Goal: Task Accomplishment & Management: Use online tool/utility

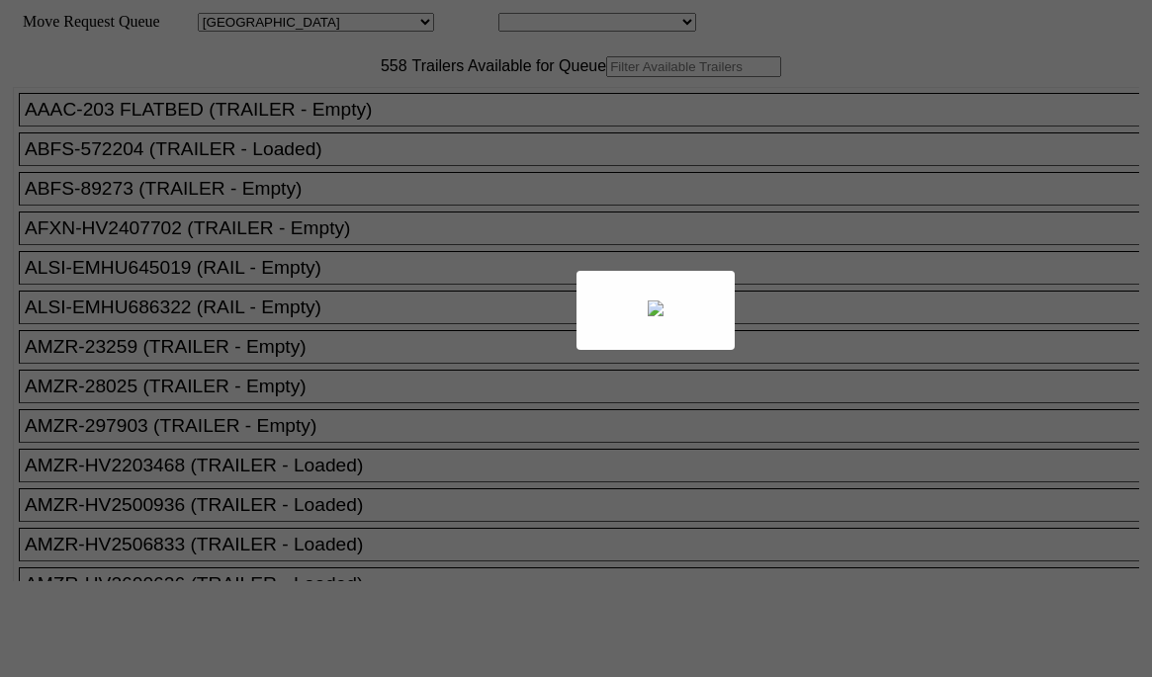
select select "161"
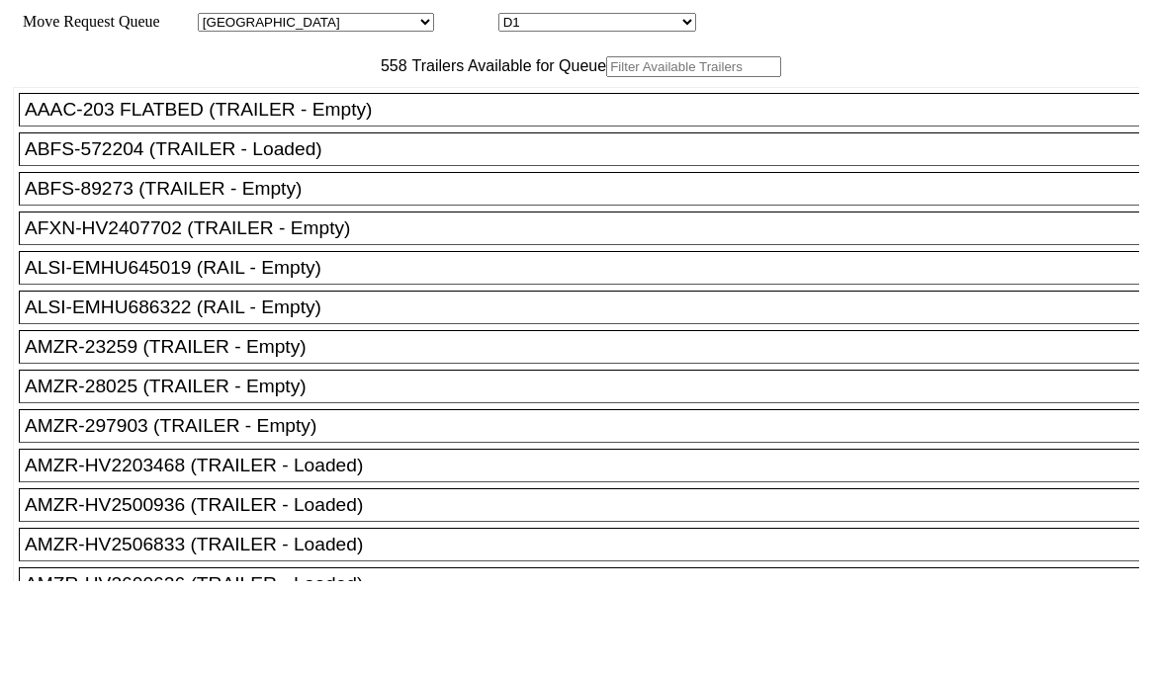
drag, startPoint x: 331, startPoint y: 107, endPoint x: 305, endPoint y: 110, distance: 25.9
click at [606, 77] on input "text" at bounding box center [693, 66] width 175 height 21
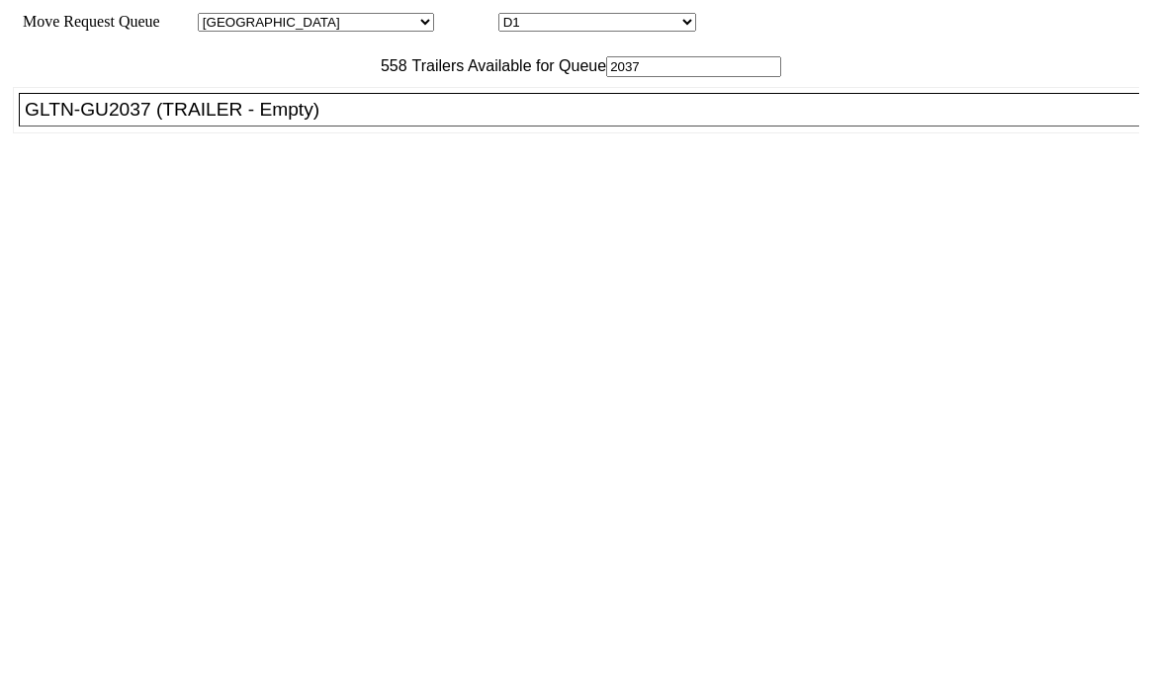
type input "2037"
click at [335, 121] on div "GLTN-GU2037 (TRAILER - Empty)" at bounding box center [588, 110] width 1126 height 22
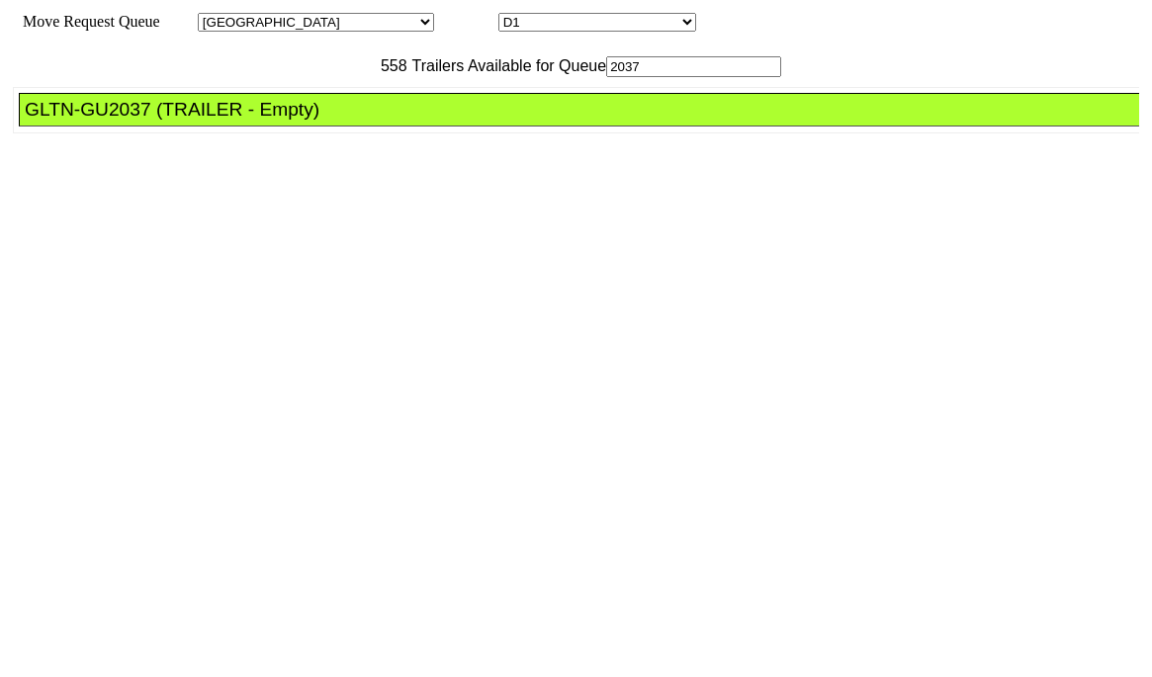
drag, startPoint x: 542, startPoint y: 276, endPoint x: 565, endPoint y: 285, distance: 25.3
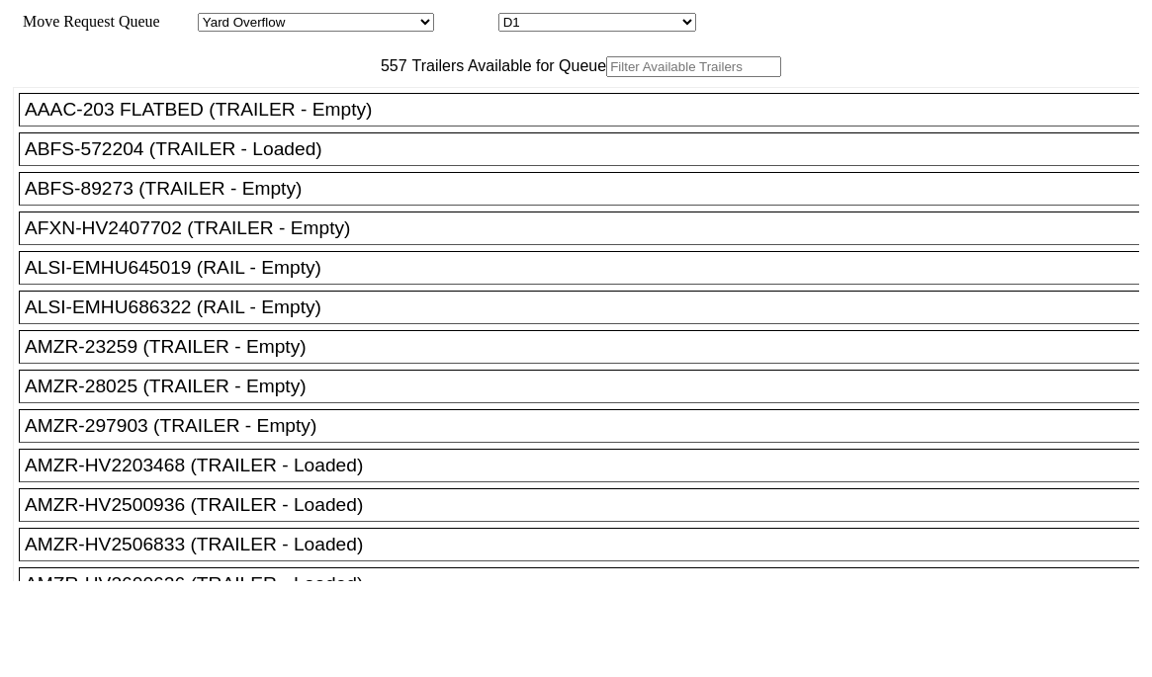
click at [606, 77] on input "text" at bounding box center [693, 66] width 175 height 21
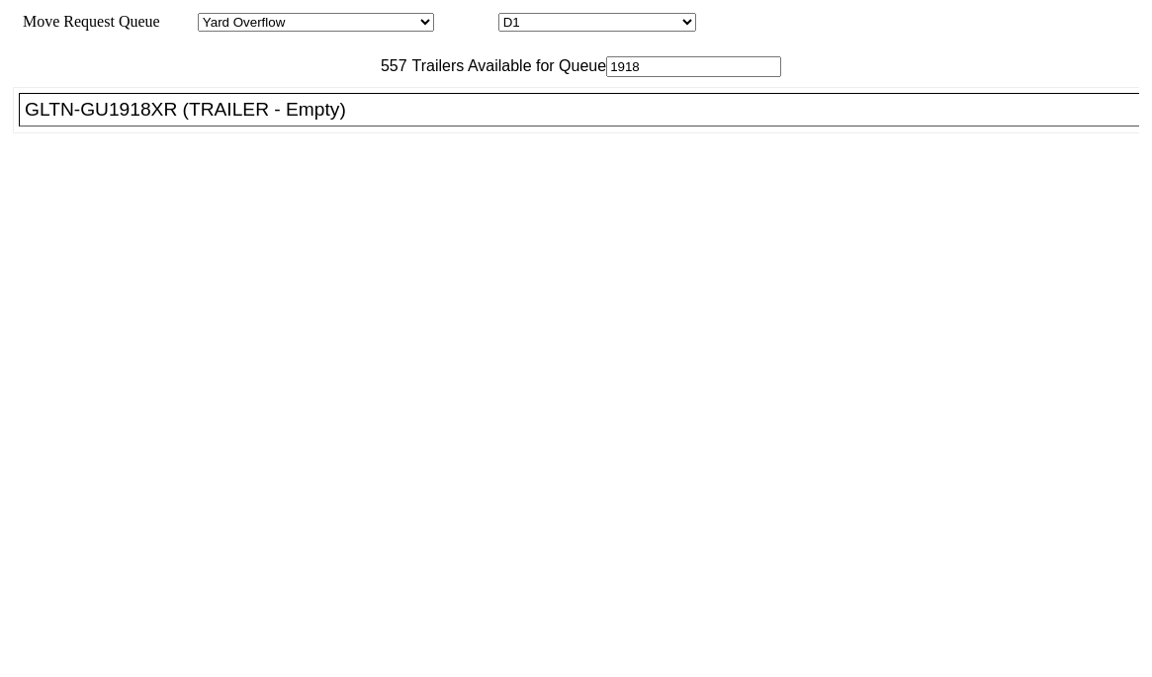
type input "1918"
drag, startPoint x: 351, startPoint y: 170, endPoint x: 422, endPoint y: 186, distance: 72.9
click at [355, 121] on div "GLTN-GU1918XR (TRAILER - Empty)" at bounding box center [588, 110] width 1126 height 22
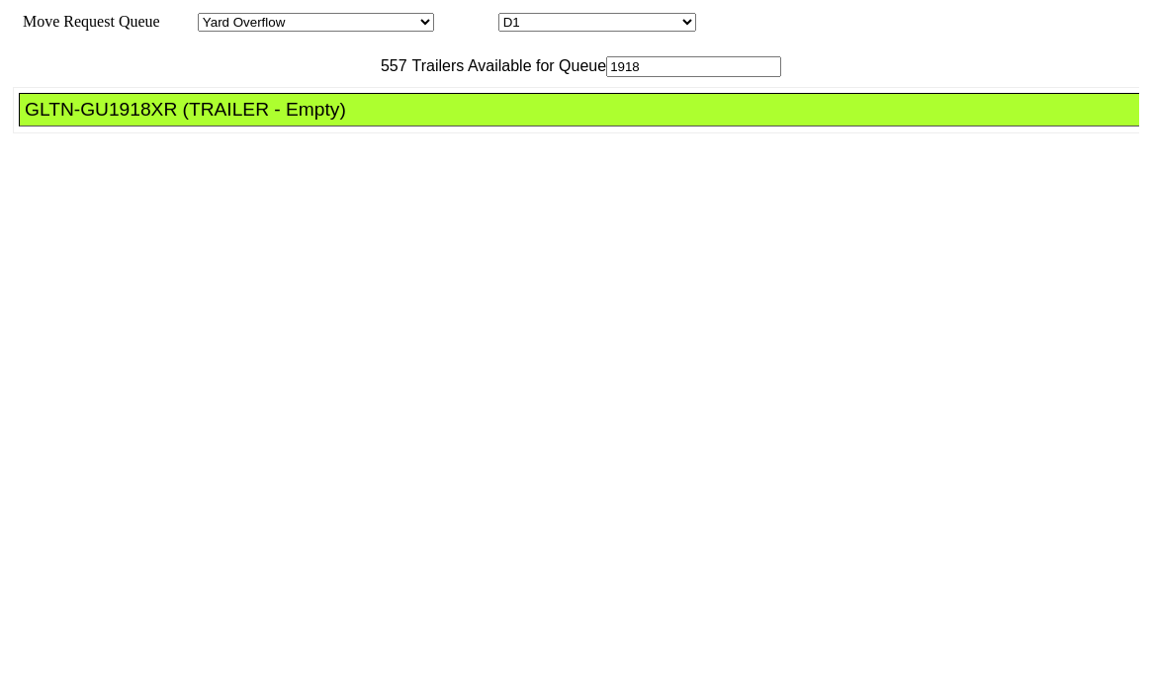
drag, startPoint x: 528, startPoint y: 284, endPoint x: 547, endPoint y: 288, distance: 19.2
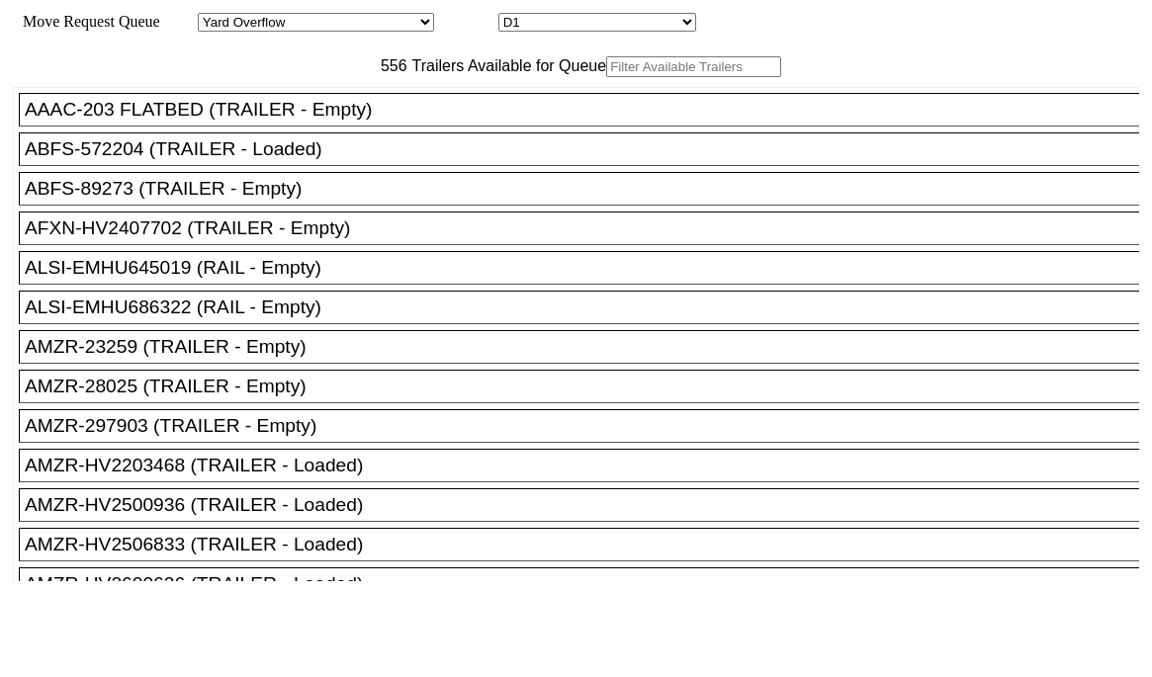
click at [606, 77] on input "text" at bounding box center [693, 66] width 175 height 21
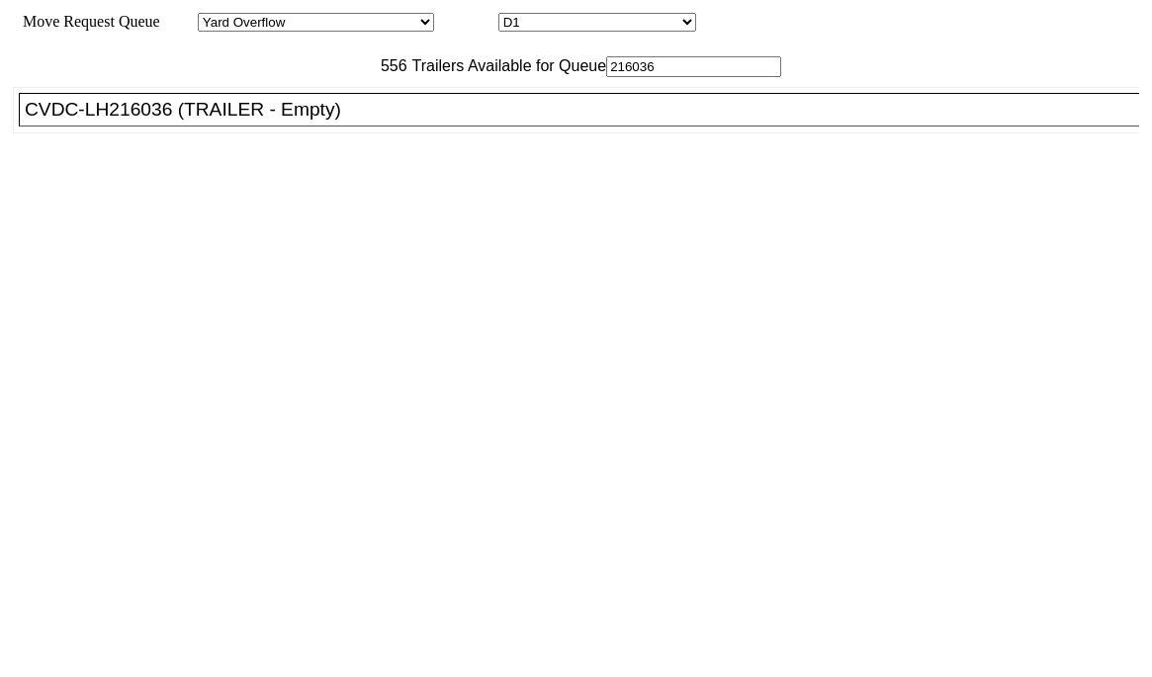
type input "216036"
click at [389, 121] on div "CVDC-LH216036 (TRAILER - Empty)" at bounding box center [588, 110] width 1126 height 22
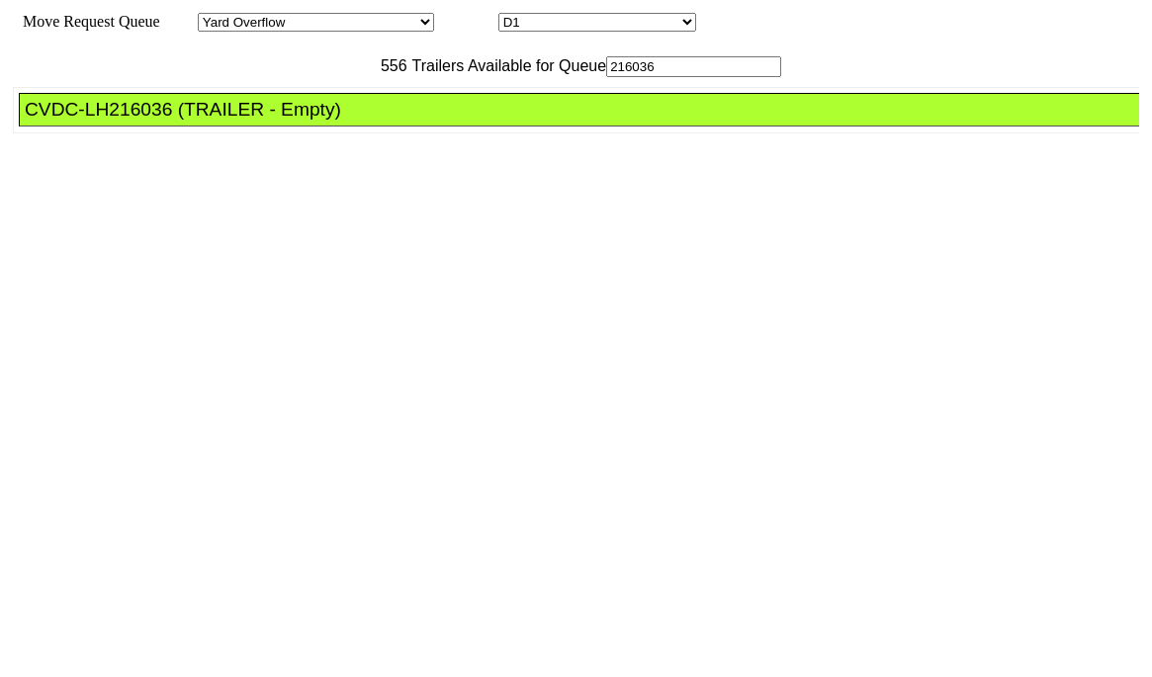
drag, startPoint x: 535, startPoint y: 264, endPoint x: 579, endPoint y: 293, distance: 52.9
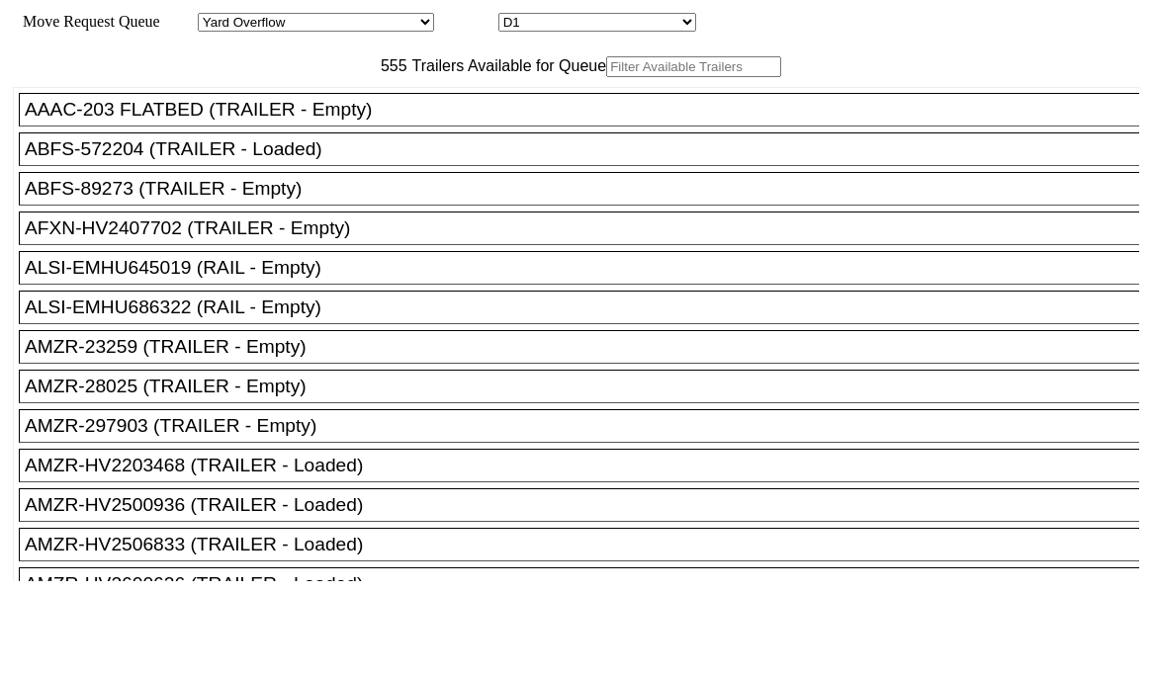
click at [606, 77] on input "text" at bounding box center [693, 66] width 175 height 21
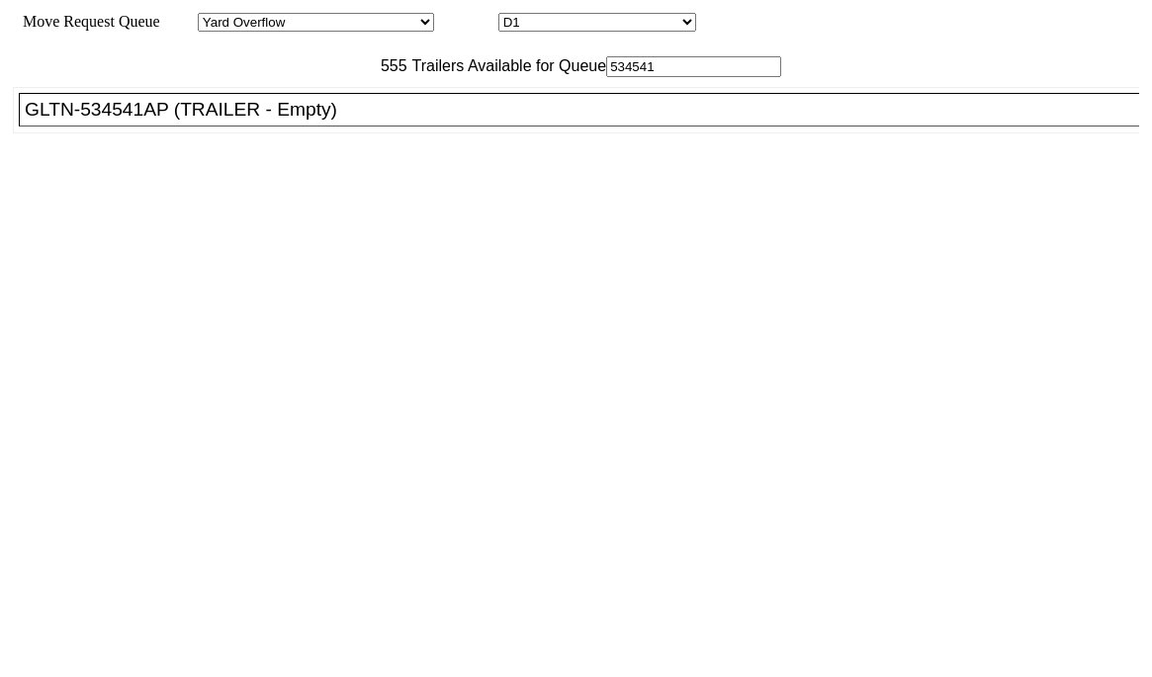
type input "534541"
click at [277, 121] on div "GLTN-534541AP (TRAILER - Empty)" at bounding box center [588, 110] width 1126 height 22
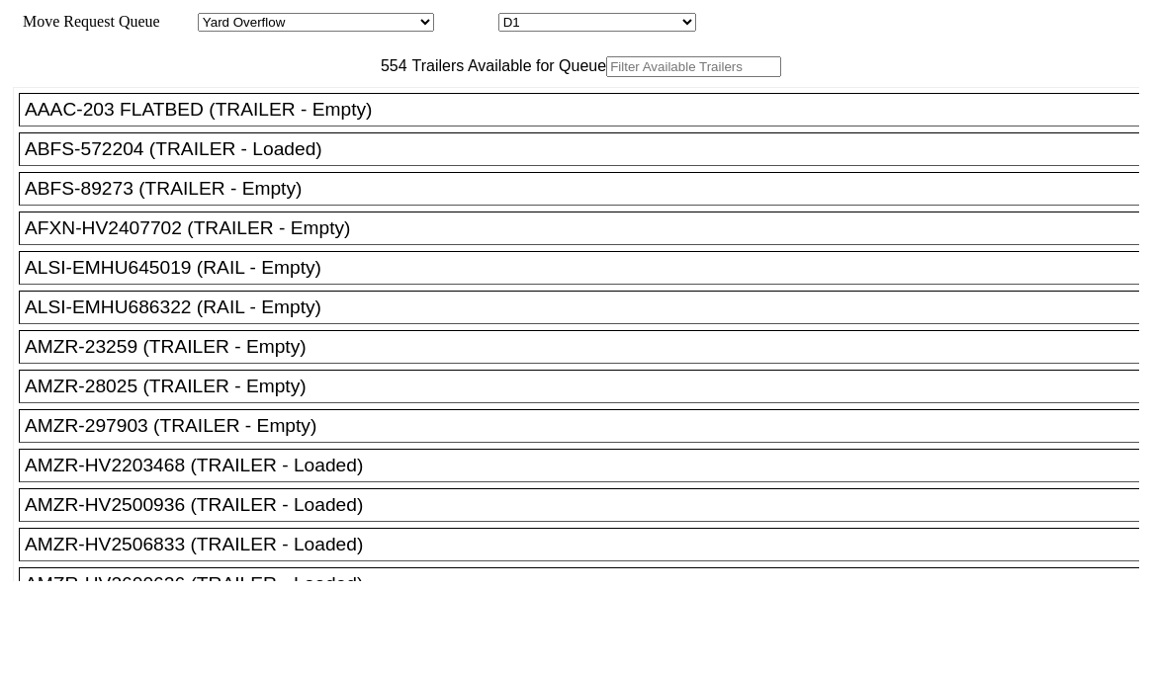
click at [606, 77] on input "text" at bounding box center [693, 66] width 175 height 21
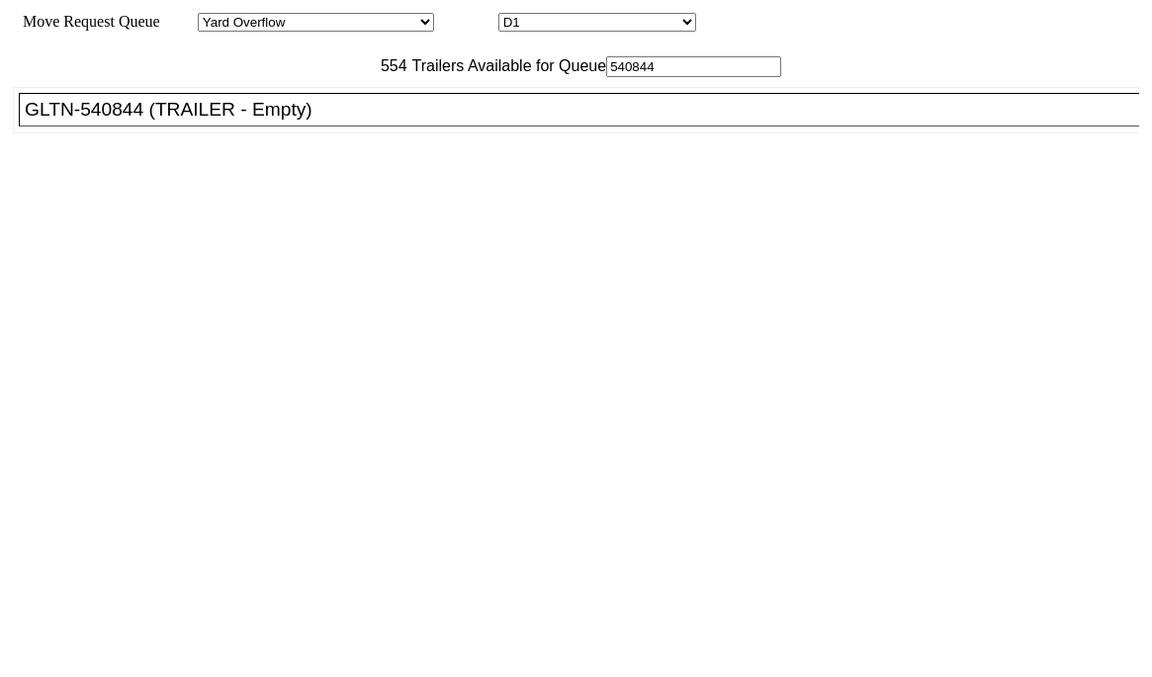
type input "540844"
click at [285, 121] on div "GLTN-540844 (TRAILER - Empty)" at bounding box center [588, 110] width 1126 height 22
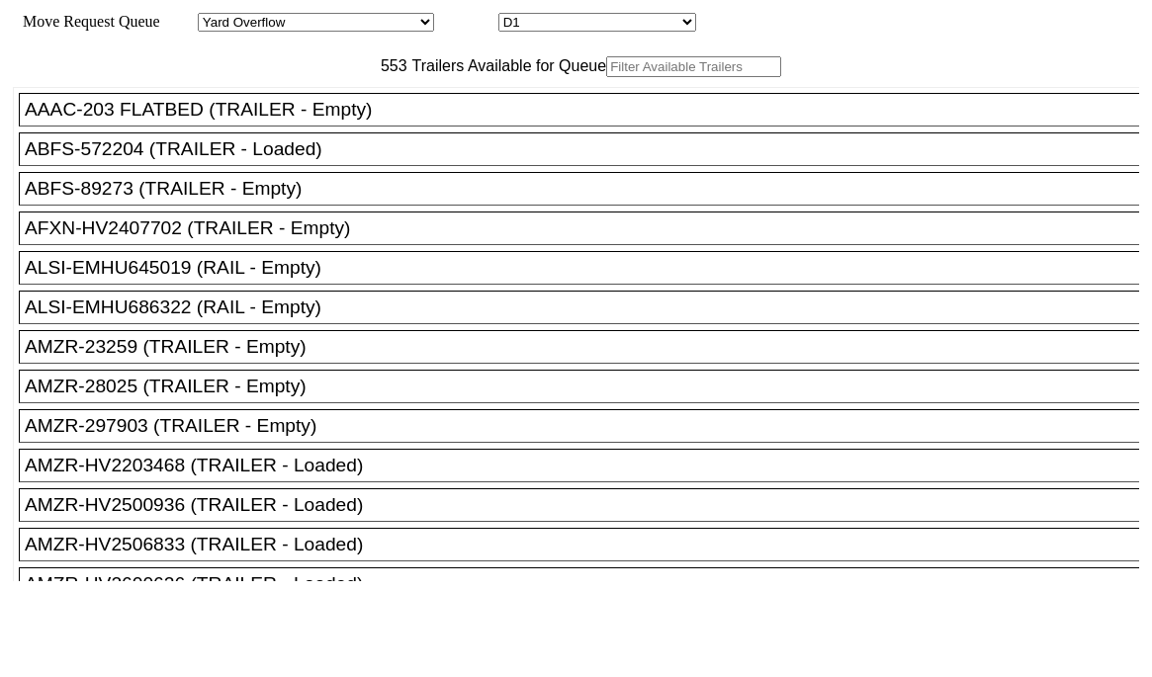
click at [606, 77] on input "text" at bounding box center [693, 66] width 175 height 21
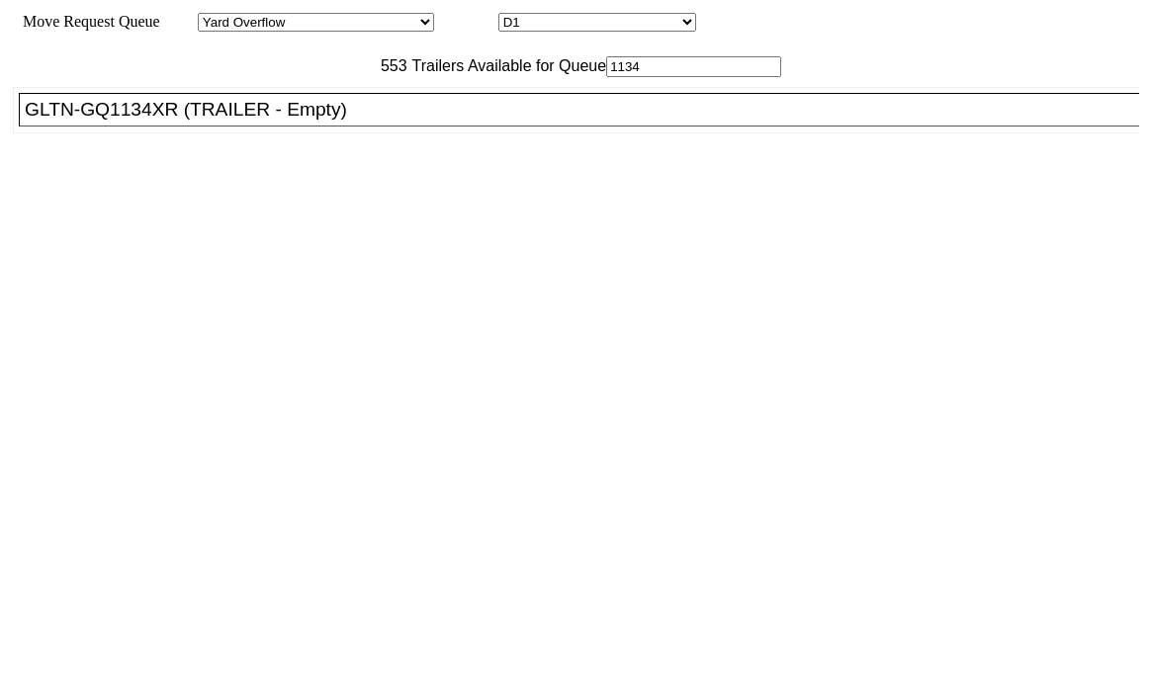
type input "1134"
click at [287, 127] on li "GLTN-GQ1134XR (TRAILER - Empty)" at bounding box center [588, 110] width 1138 height 34
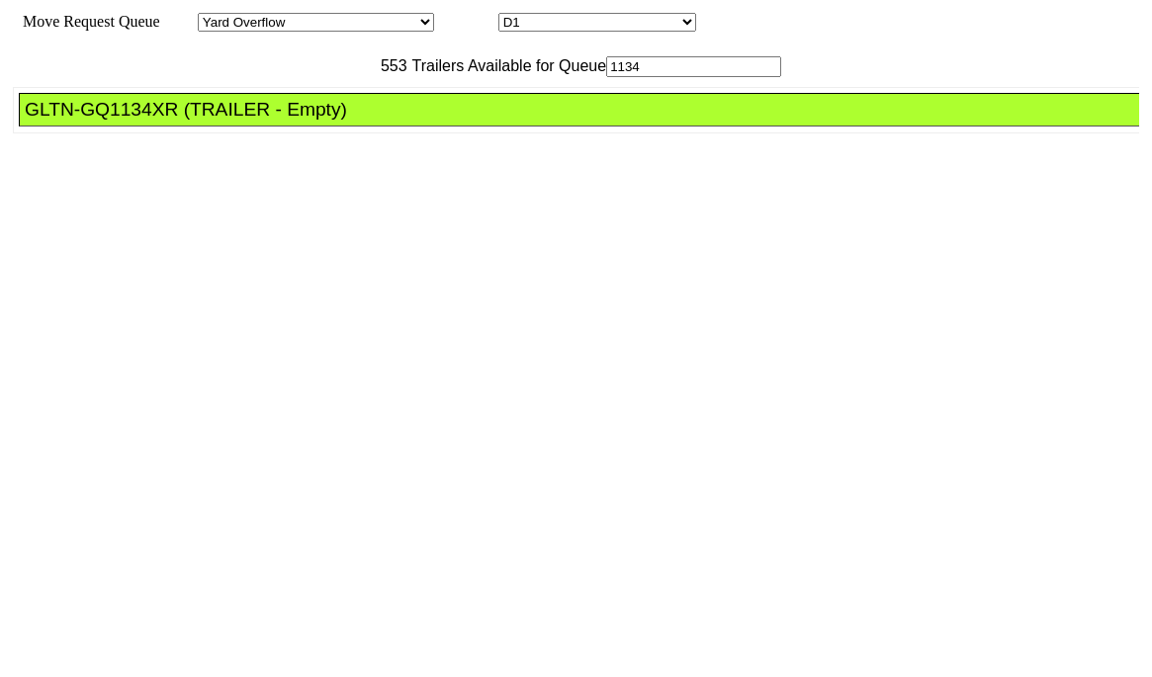
drag, startPoint x: 534, startPoint y: 257, endPoint x: 585, endPoint y: 296, distance: 64.3
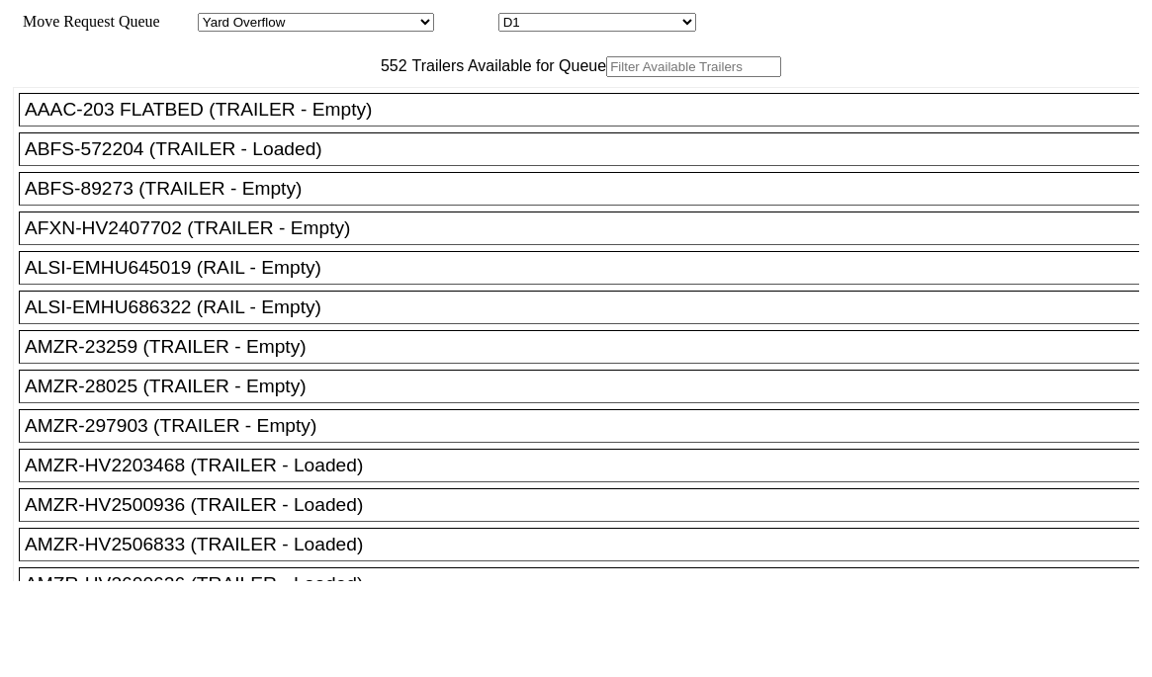
click at [606, 77] on input "text" at bounding box center [693, 66] width 175 height 21
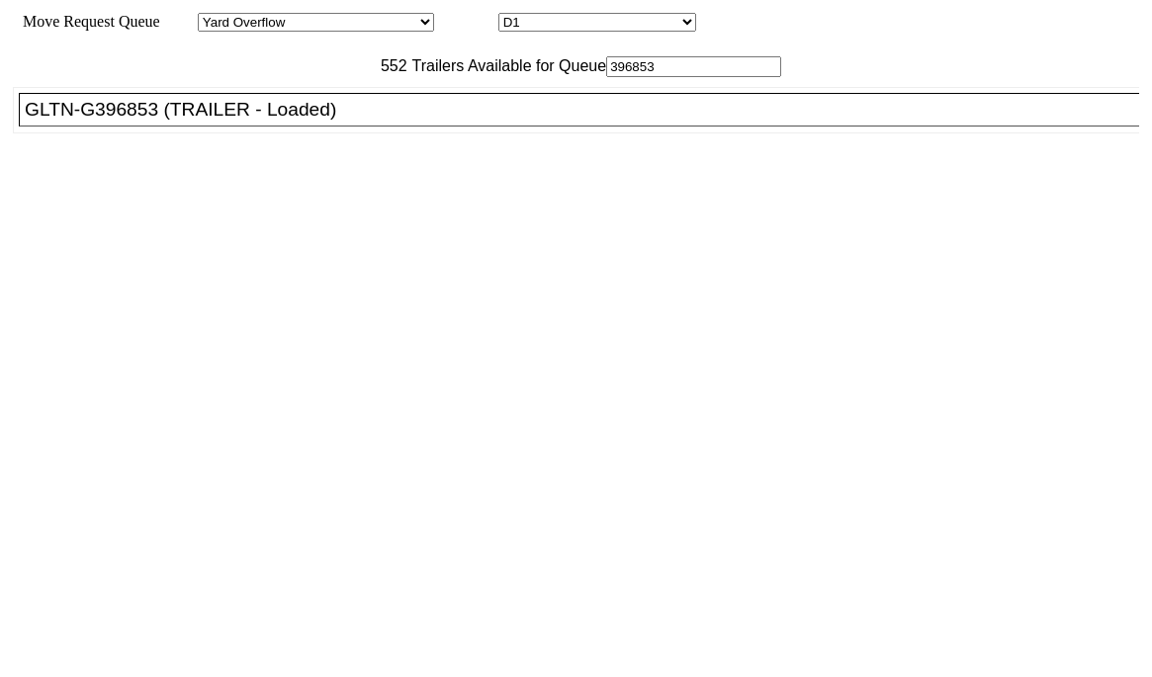
type input "396853"
click at [267, 121] on div "GLTN-G396853 (TRAILER - Loaded)" at bounding box center [588, 110] width 1126 height 22
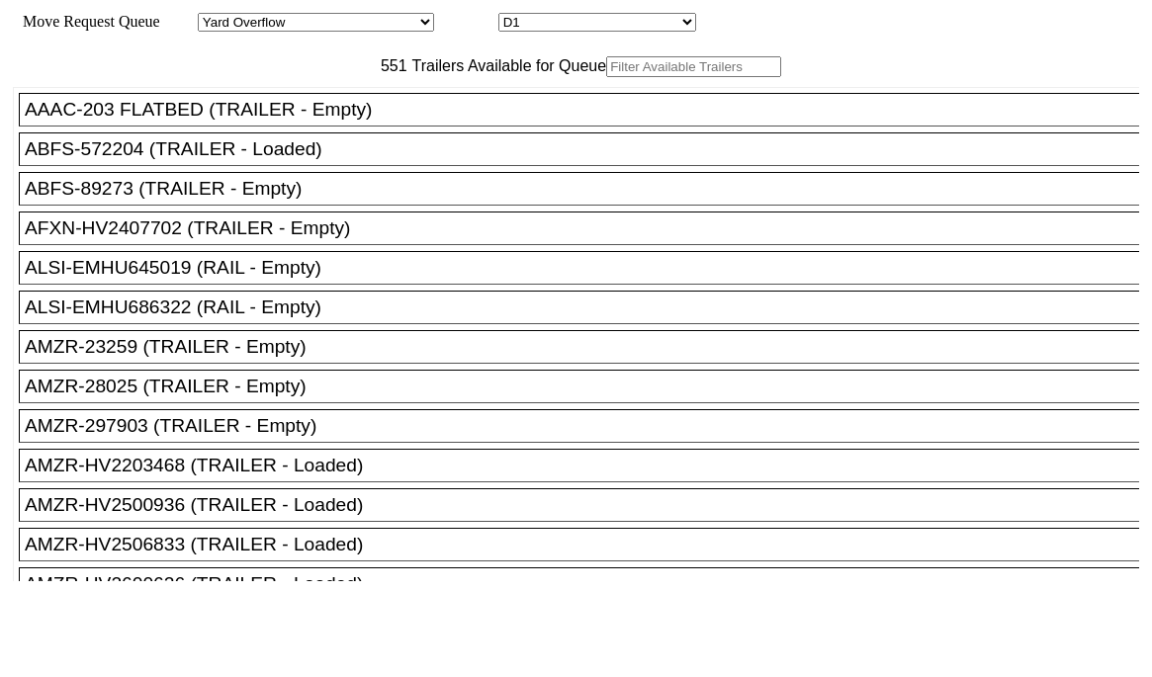
click at [606, 77] on input "text" at bounding box center [693, 66] width 175 height 21
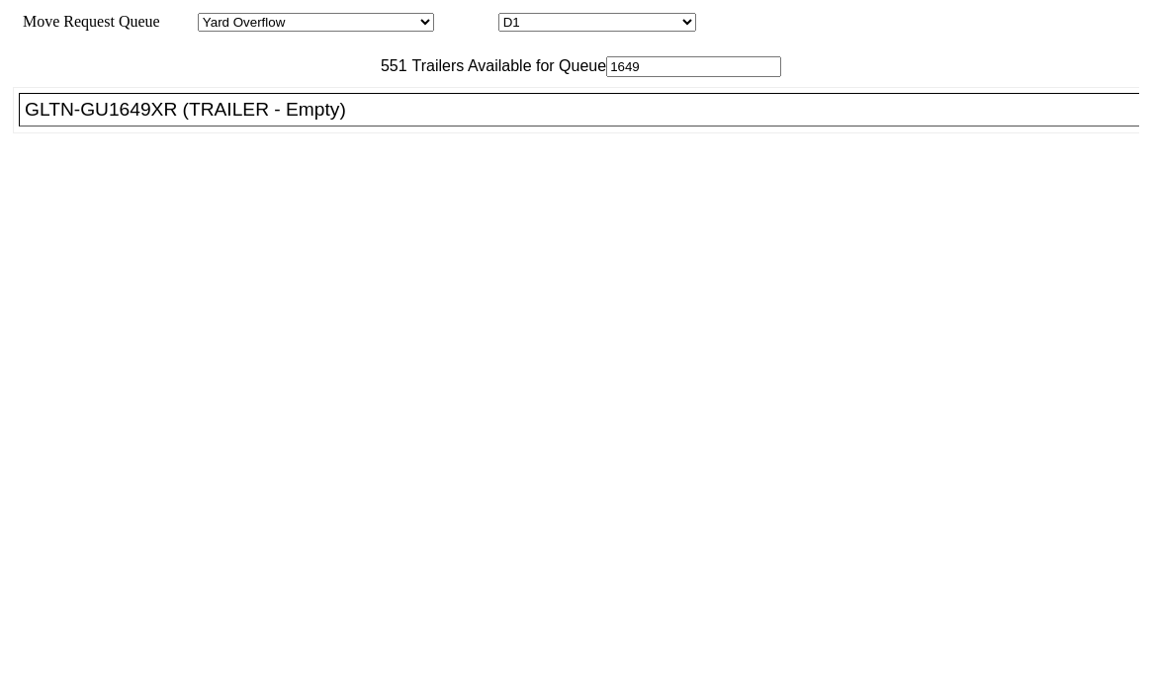
type input "1649"
drag, startPoint x: 393, startPoint y: 152, endPoint x: 393, endPoint y: 163, distance: 10.9
click at [393, 121] on div "GLTN-GU1649XR (TRAILER - Empty)" at bounding box center [588, 110] width 1126 height 22
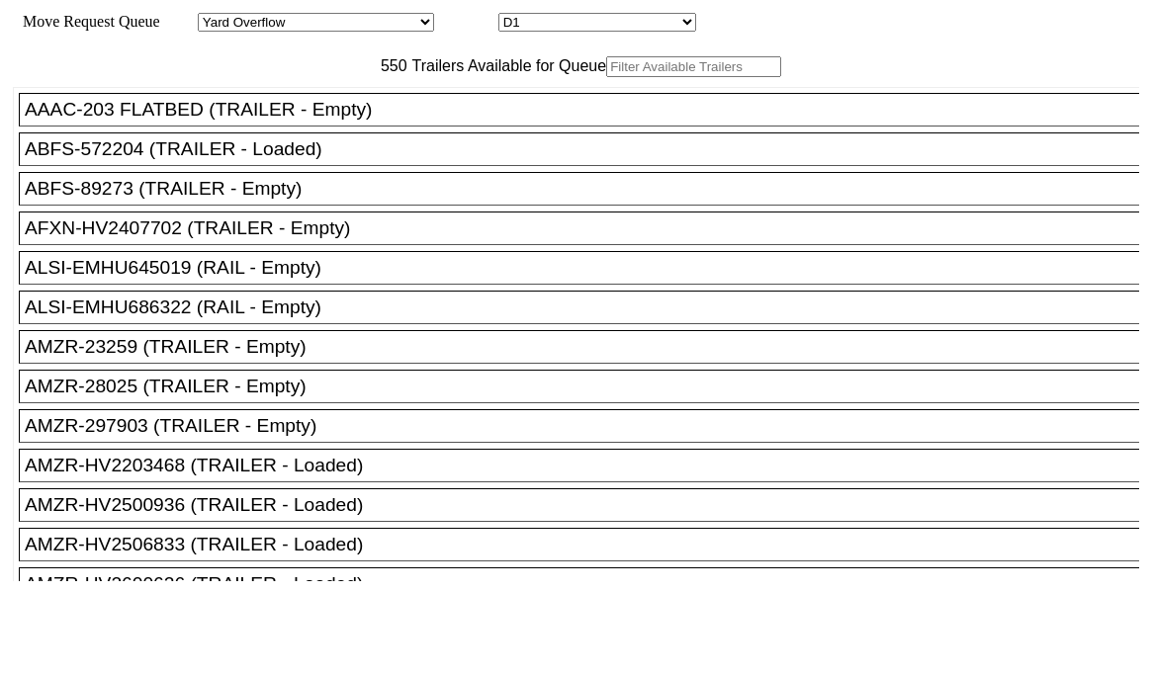
click at [606, 77] on input "text" at bounding box center [693, 66] width 175 height 21
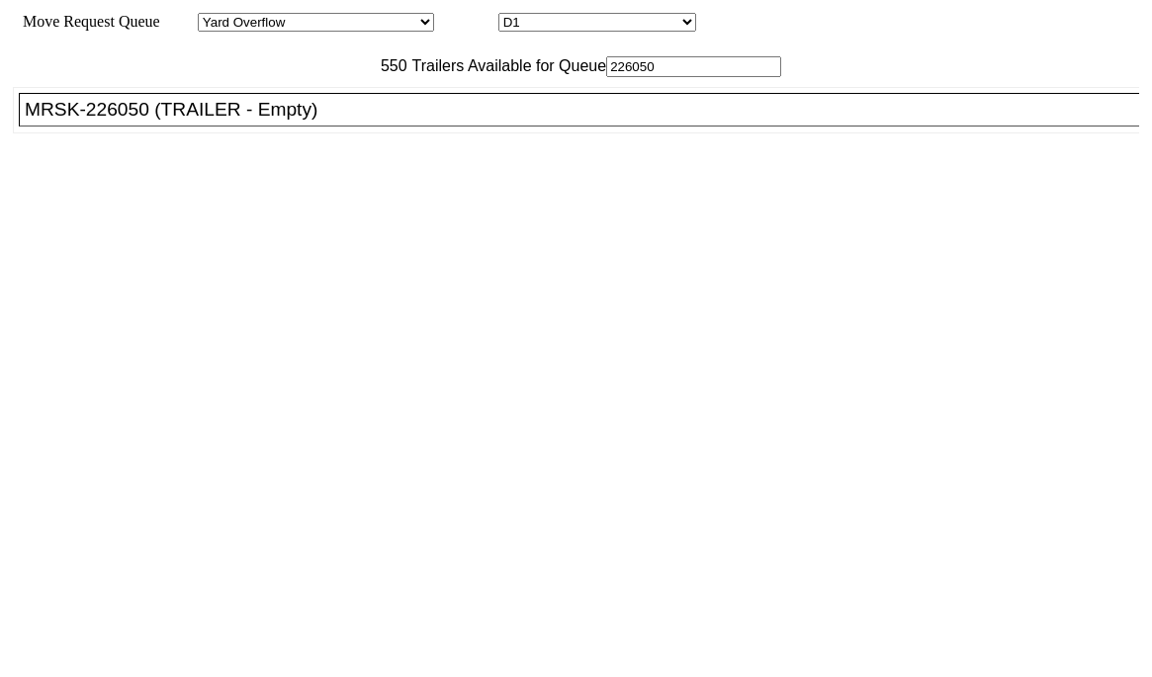
type input "226050"
click at [425, 133] on ul "AAAC-203 FLATBED (TRAILER - Empty) ABFS-572204 (TRAILER - Loaded) ABFS-89273 (T…" at bounding box center [577, 110] width 1128 height 46
click at [423, 121] on div "MRSK-226050 (TRAILER - Empty)" at bounding box center [588, 110] width 1126 height 22
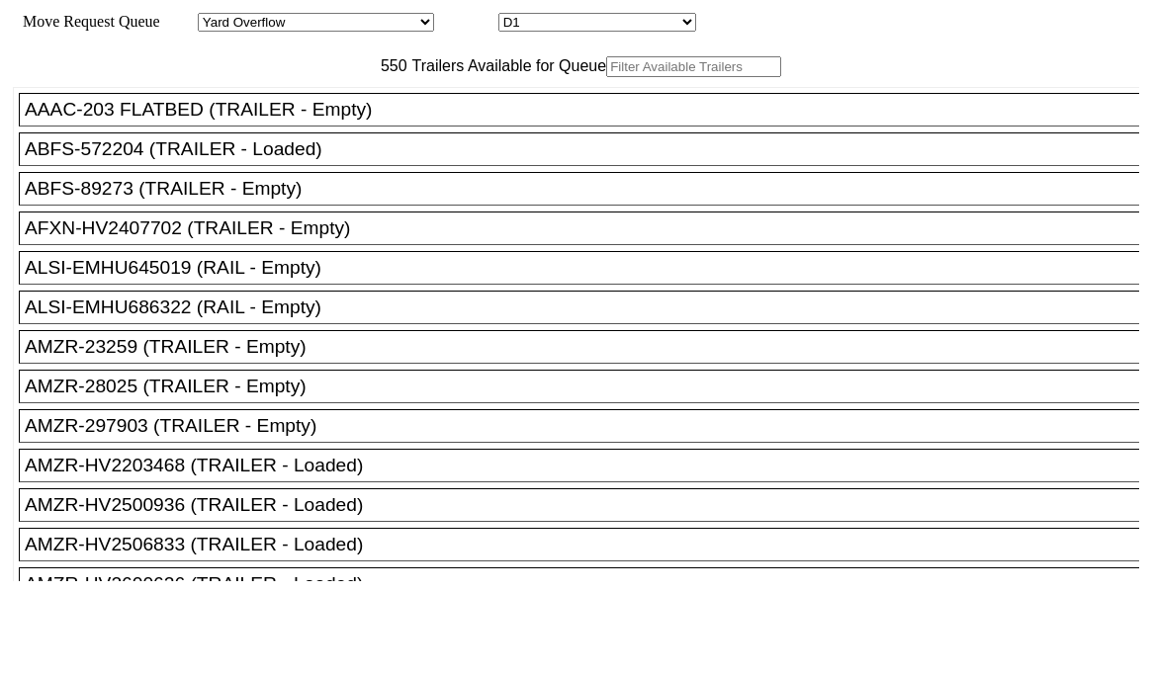
click at [606, 77] on input "text" at bounding box center [693, 66] width 175 height 21
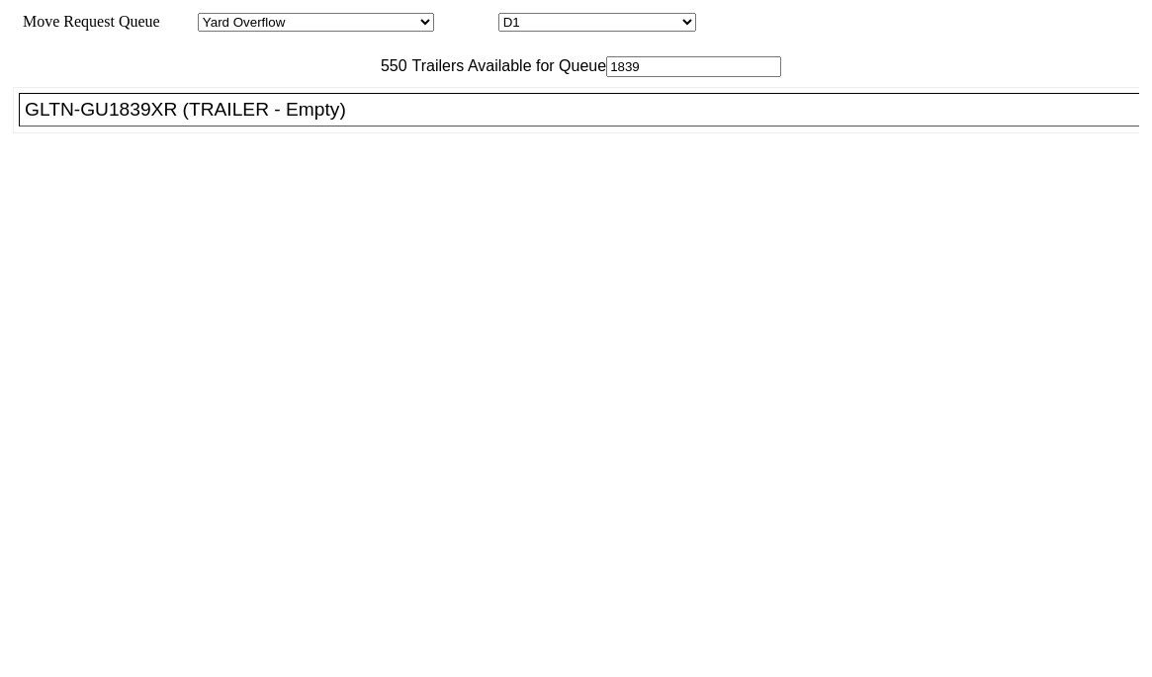
type input "1839"
click at [391, 121] on div "GLTN-GU1839XR (TRAILER - Empty)" at bounding box center [588, 110] width 1126 height 22
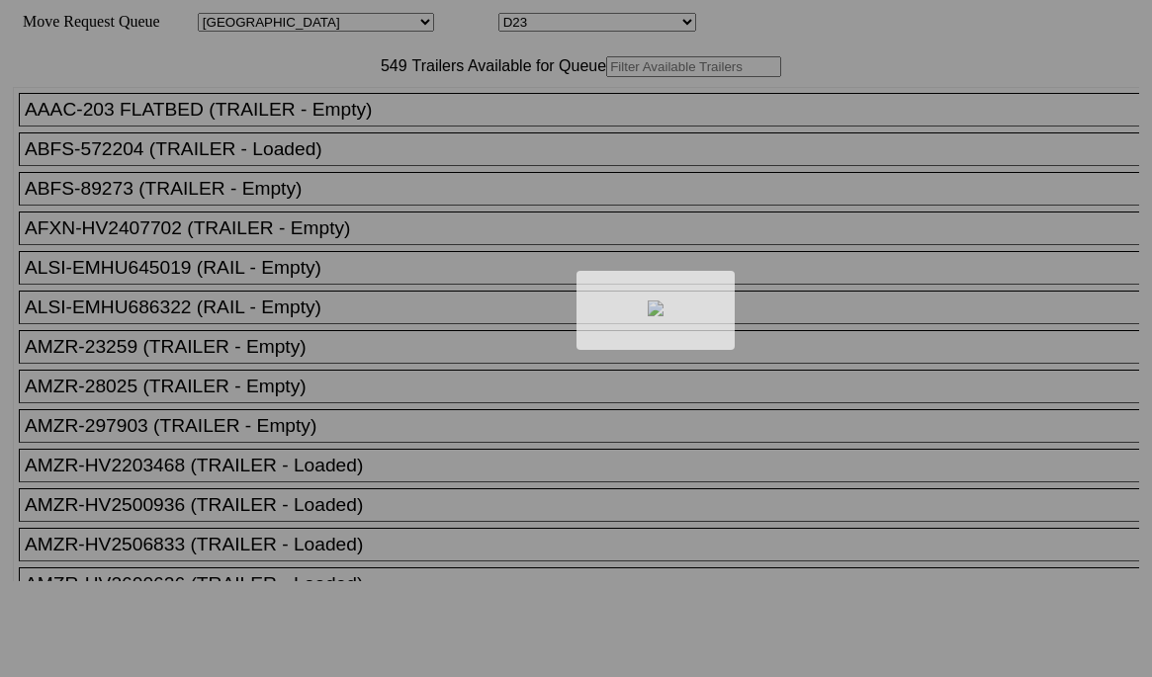
select select "161"
select select "4941"
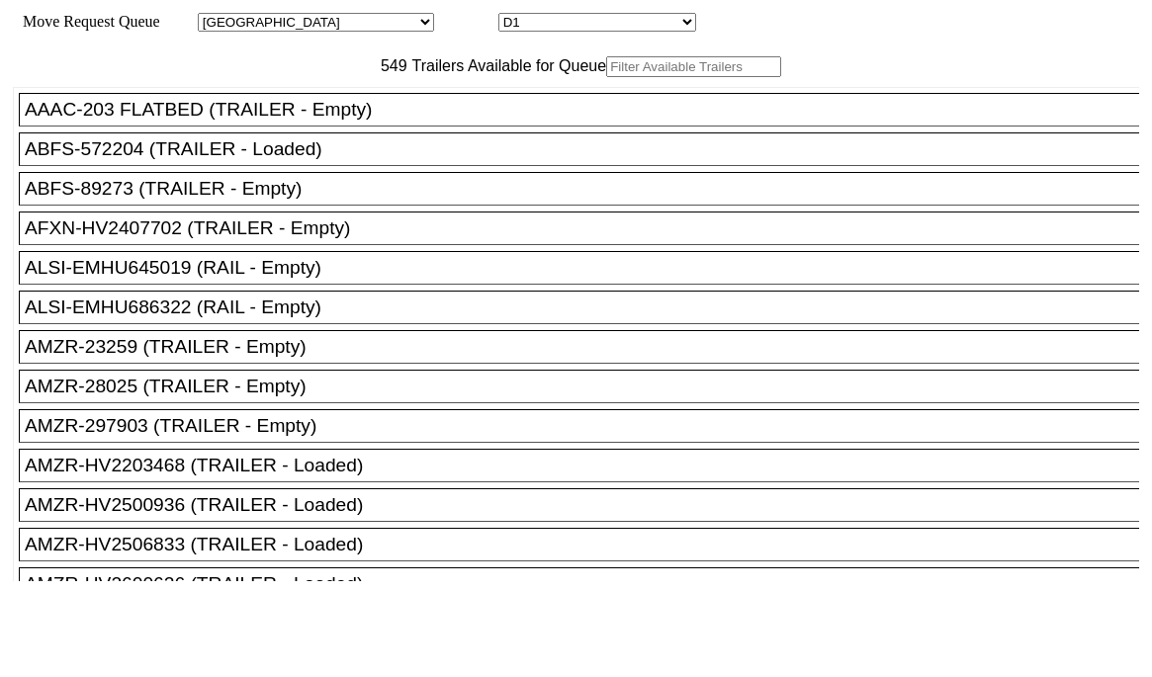
click at [606, 77] on input "text" at bounding box center [693, 66] width 175 height 21
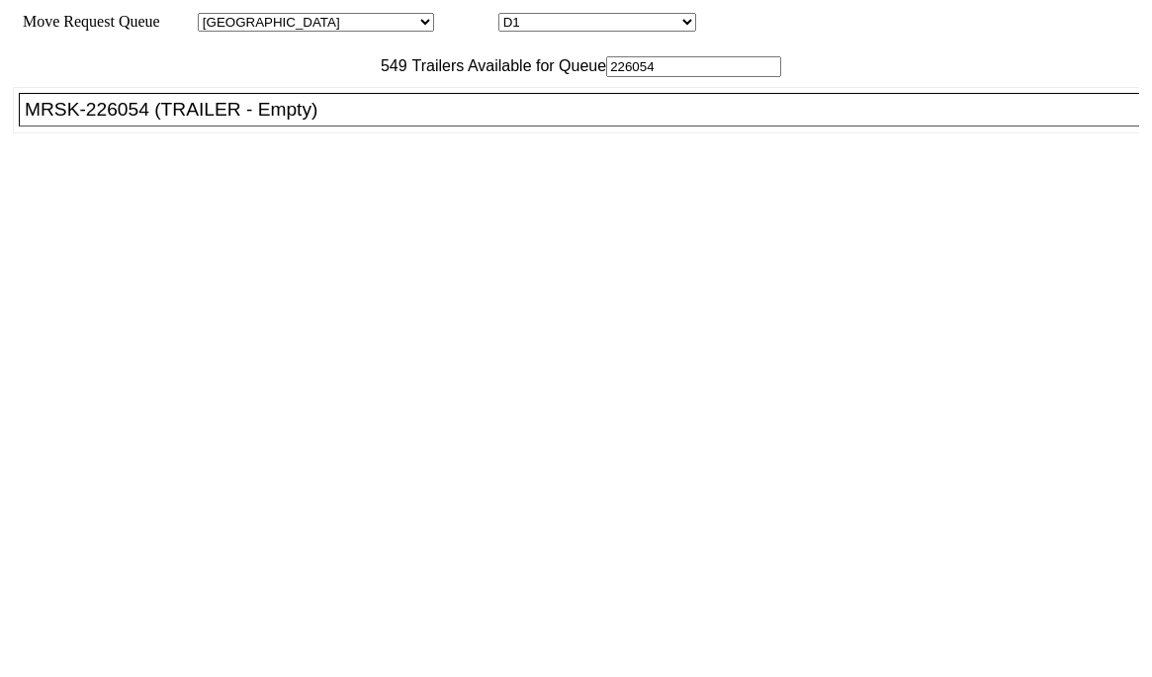
type input "226054"
drag, startPoint x: 293, startPoint y: 154, endPoint x: 325, endPoint y: 169, distance: 35.8
click at [294, 121] on div "MRSK-226054 (TRAILER - Empty)" at bounding box center [588, 110] width 1126 height 22
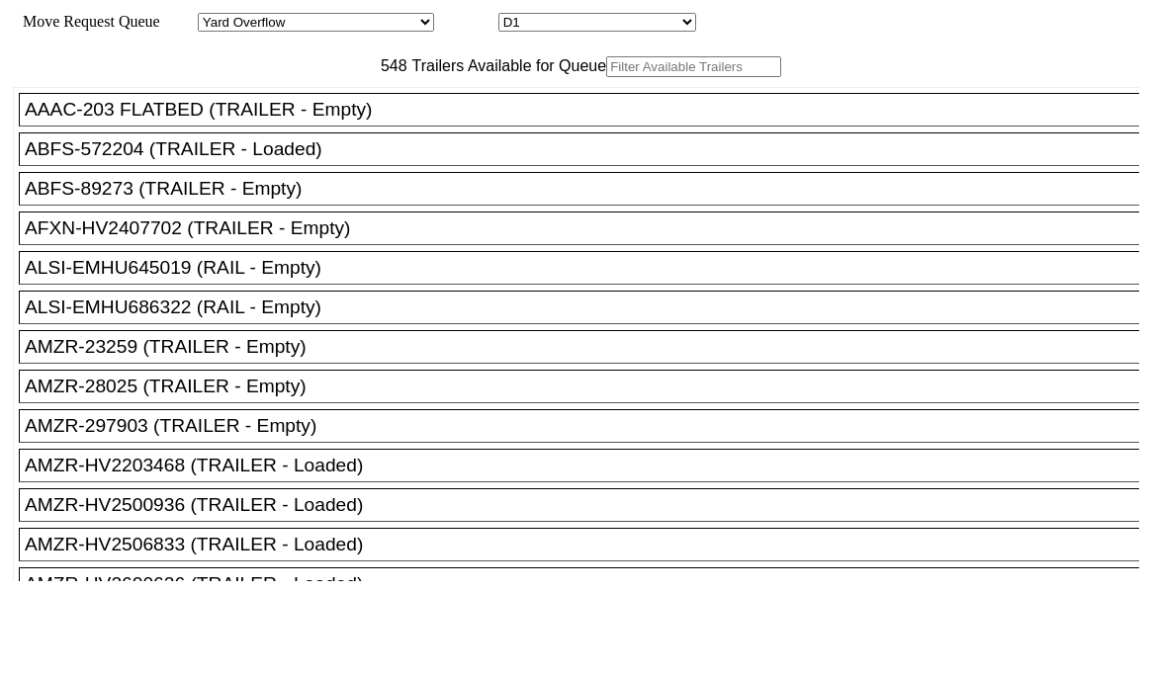
click at [606, 77] on input "text" at bounding box center [693, 66] width 175 height 21
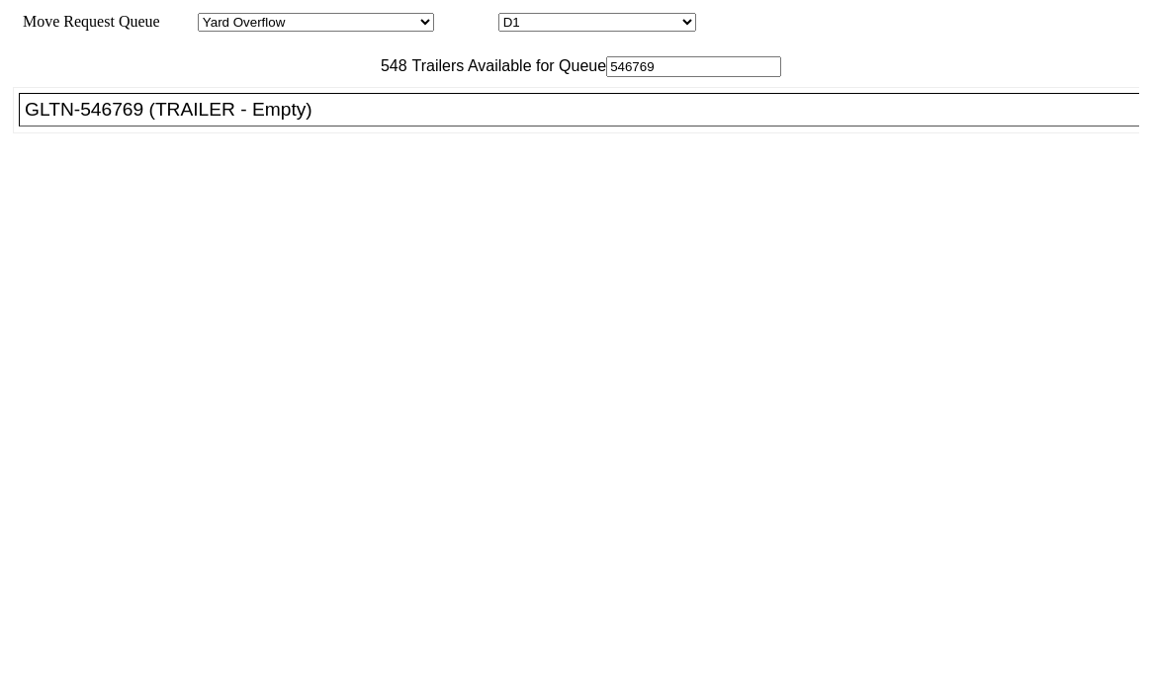
type input "546769"
drag, startPoint x: 345, startPoint y: 168, endPoint x: 423, endPoint y: 196, distance: 82.9
click at [346, 127] on li "GLTN-546769 (TRAILER - Empty)" at bounding box center [588, 110] width 1138 height 34
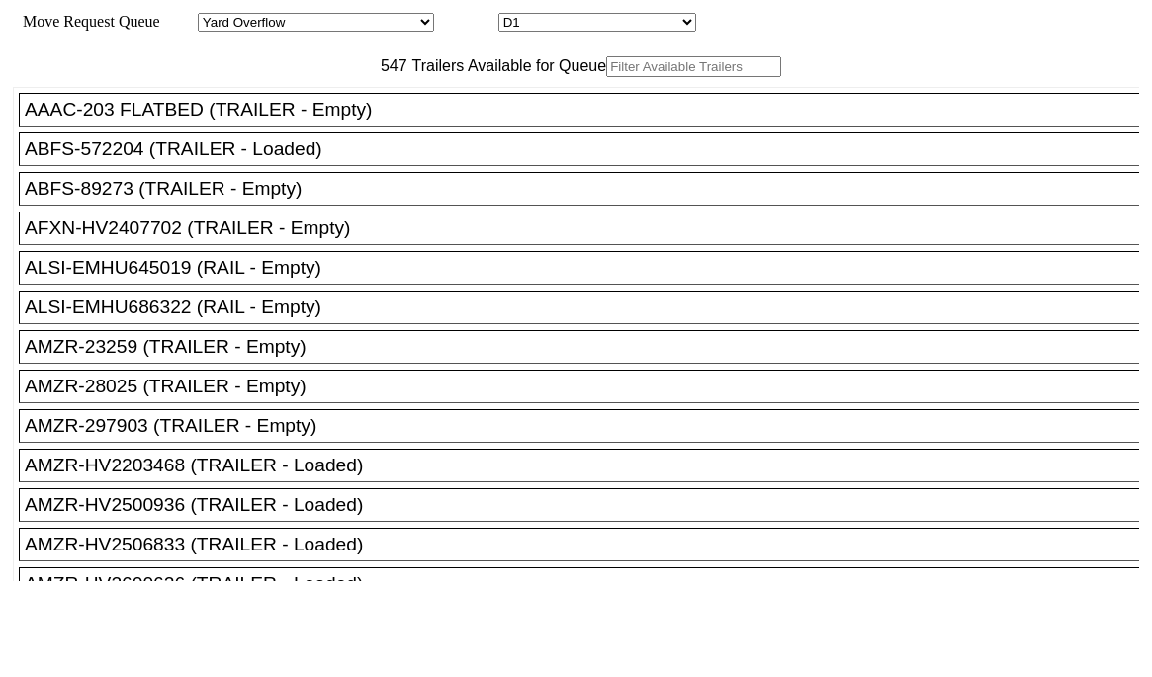
click at [606, 77] on input "text" at bounding box center [693, 66] width 175 height 21
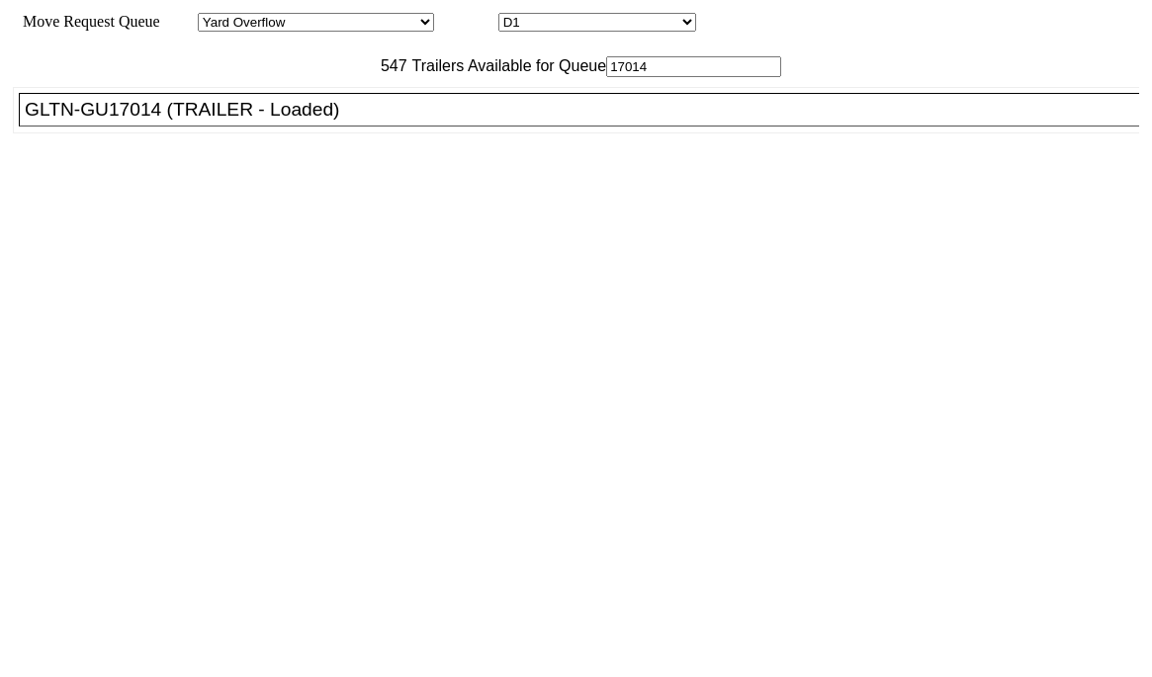
type input "17014"
drag, startPoint x: 353, startPoint y: 151, endPoint x: 455, endPoint y: 190, distance: 108.9
click at [353, 121] on div "GLTN-GU17014 (TRAILER - Loaded)" at bounding box center [588, 110] width 1126 height 22
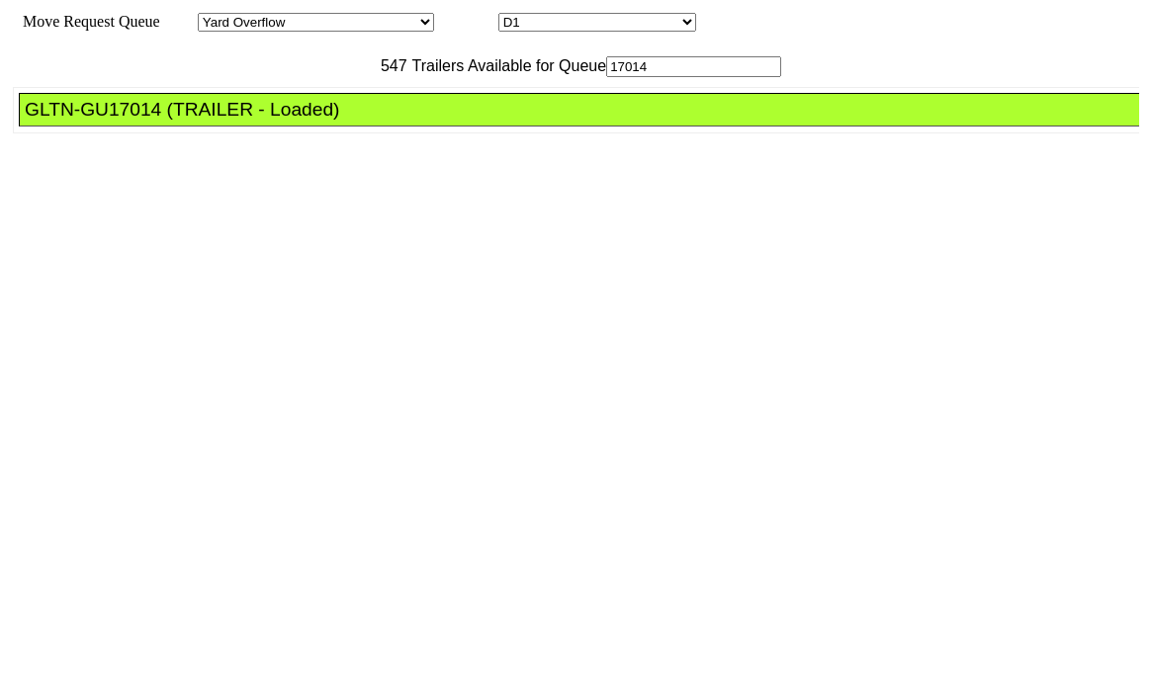
drag, startPoint x: 512, startPoint y: 265, endPoint x: 636, endPoint y: 322, distance: 136.2
